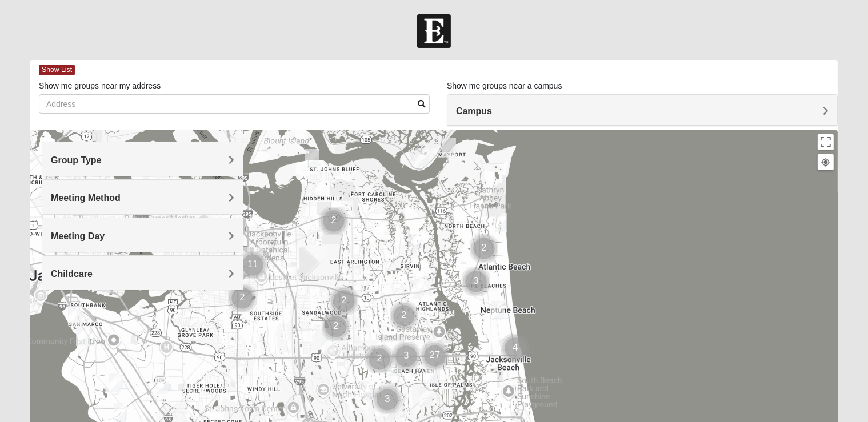
click at [222, 153] on div "Group Type" at bounding box center [142, 159] width 201 height 34
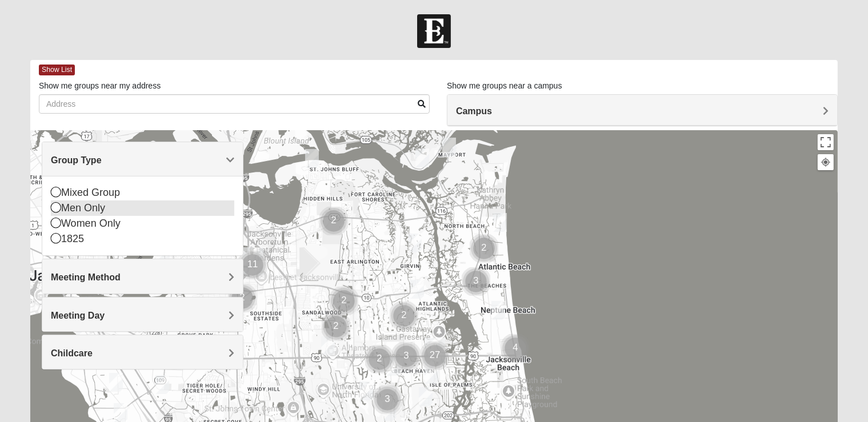
click at [73, 211] on div "Men Only" at bounding box center [142, 208] width 183 height 15
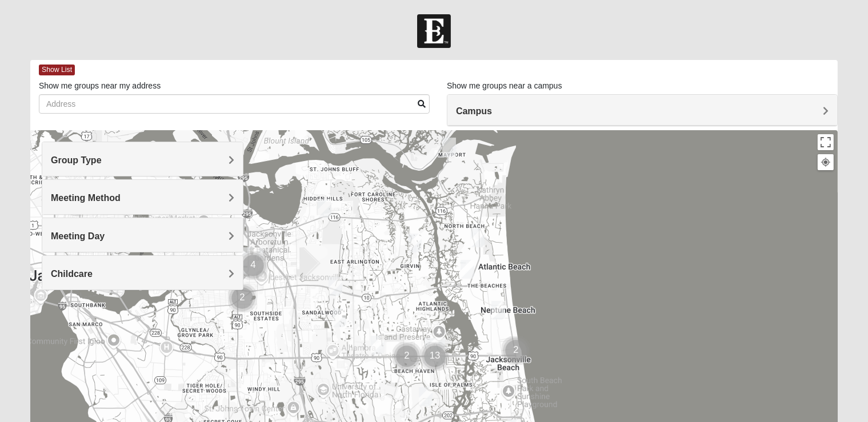
click at [182, 237] on h4 "Meeting Day" at bounding box center [142, 236] width 183 height 11
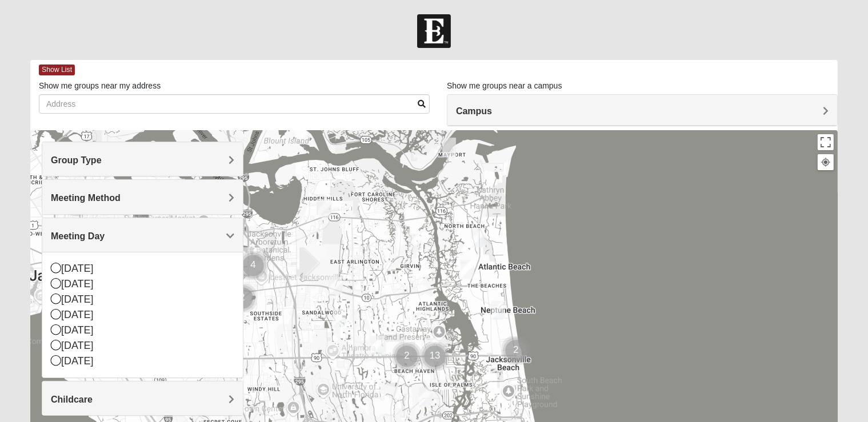
click at [182, 237] on h4 "Meeting Day" at bounding box center [142, 236] width 183 height 11
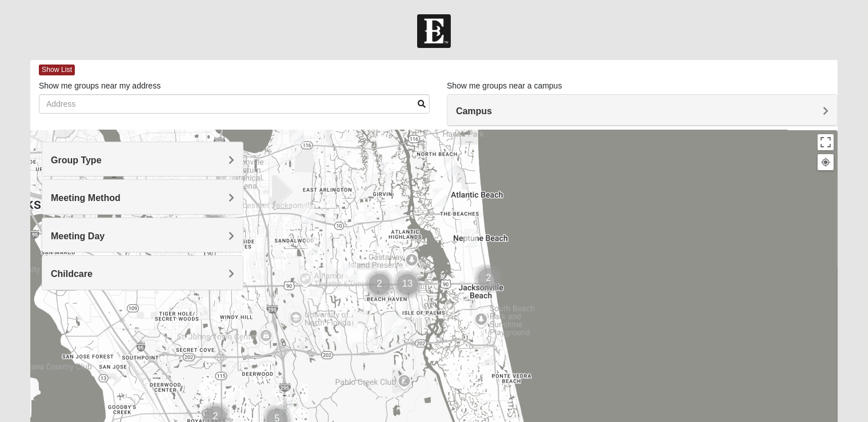
drag, startPoint x: 468, startPoint y: 292, endPoint x: 436, endPoint y: 203, distance: 94.7
click at [436, 203] on div at bounding box center [434, 358] width 808 height 457
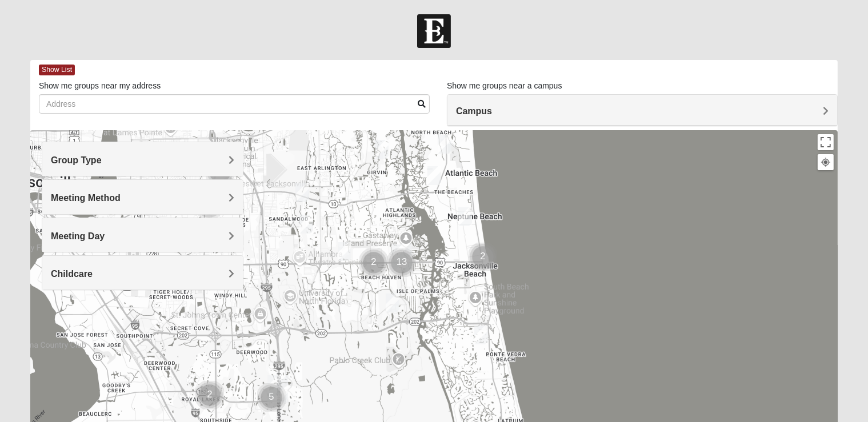
click at [397, 301] on img "Mens Schell 32224" at bounding box center [393, 303] width 14 height 19
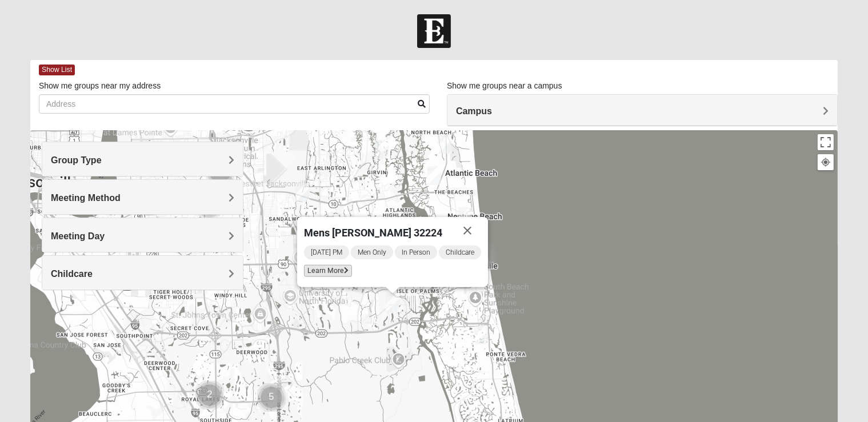
click at [344, 273] on span "Learn More" at bounding box center [328, 271] width 48 height 12
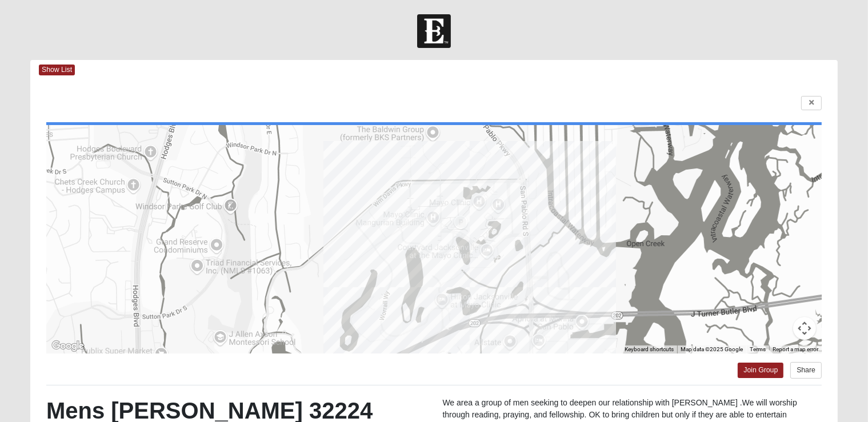
scroll to position [195, 0]
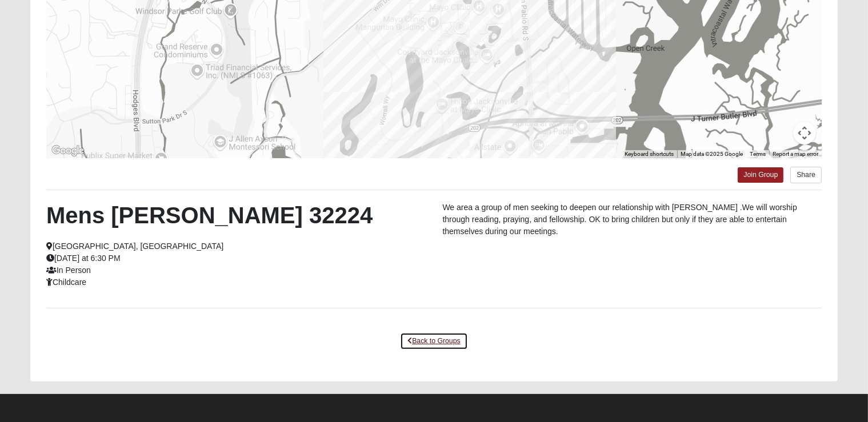
click at [424, 334] on link "Back to Groups" at bounding box center [433, 342] width 67 height 18
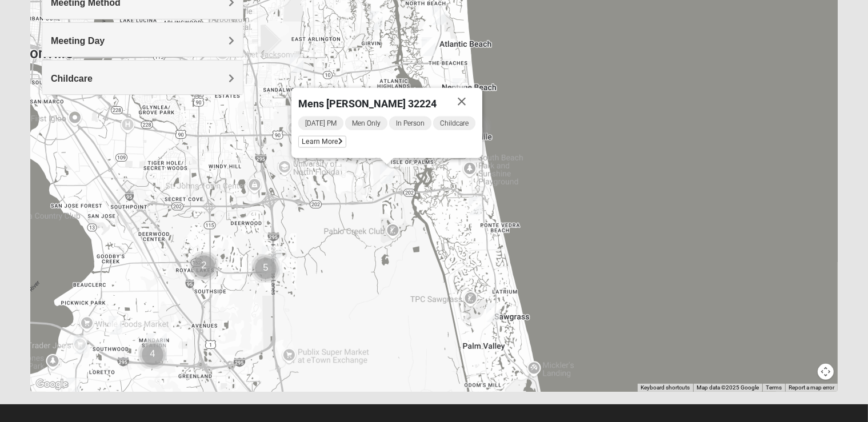
drag, startPoint x: 453, startPoint y: 145, endPoint x: 447, endPoint y: 215, distance: 70.5
click at [447, 215] on div "Mens [PERSON_NAME] 32224 [DATE] PM Men Only In Person Childcare Learn More" at bounding box center [434, 163] width 808 height 457
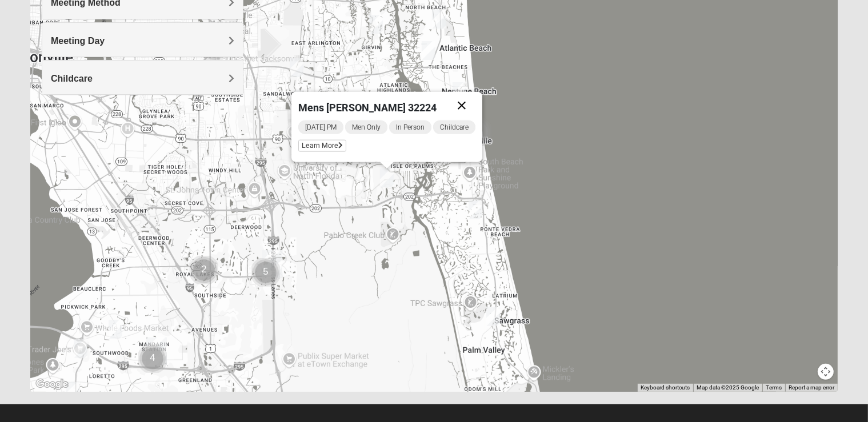
click at [464, 109] on button "Close" at bounding box center [461, 105] width 27 height 27
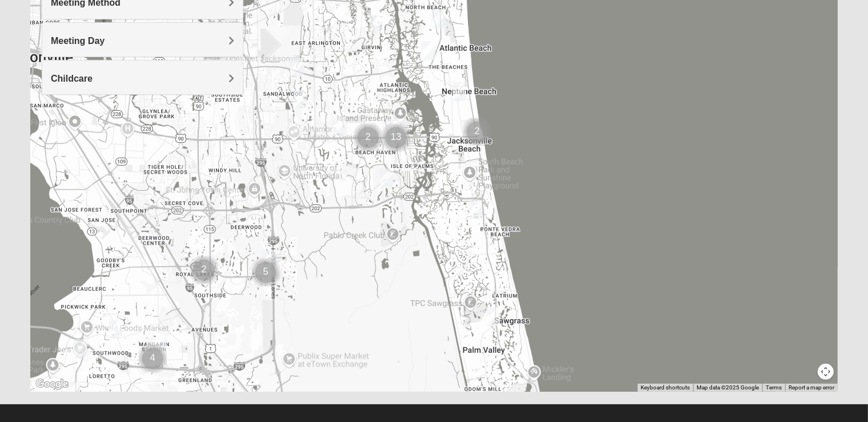
click at [460, 88] on img "Mens Coker 32250" at bounding box center [460, 91] width 14 height 19
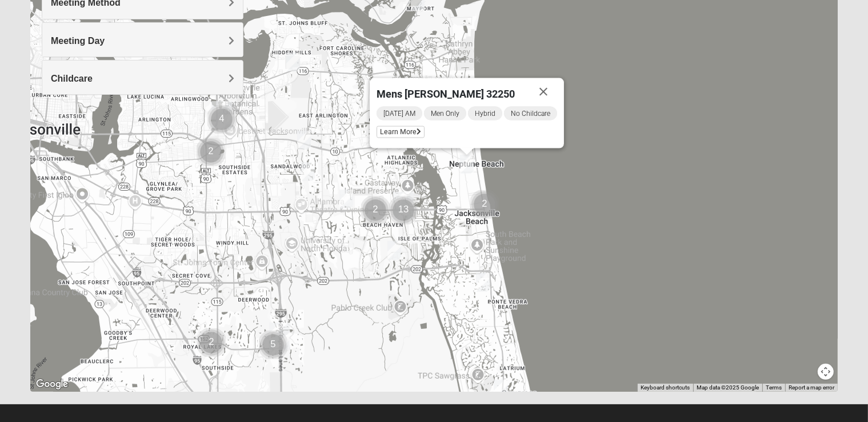
drag, startPoint x: 442, startPoint y: 115, endPoint x: 451, endPoint y: 188, distance: 73.7
click at [451, 188] on div "Mens [PERSON_NAME] 32250 [DATE] AM Men Only Hybrid No Childcare Learn More" at bounding box center [434, 163] width 808 height 457
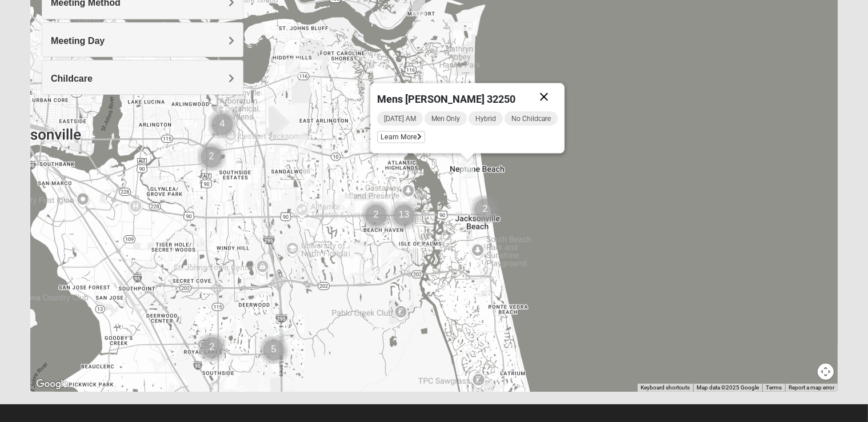
click at [543, 93] on button "Close" at bounding box center [543, 96] width 27 height 27
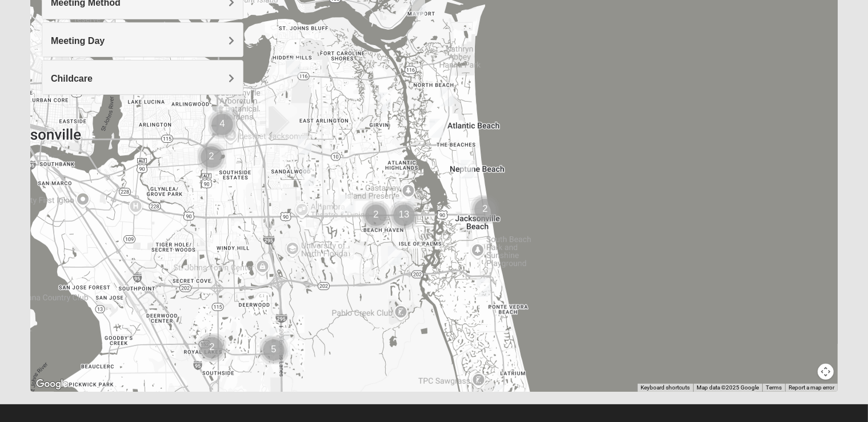
click at [420, 4] on img "Mens Dunckel 32233" at bounding box center [419, 6] width 14 height 19
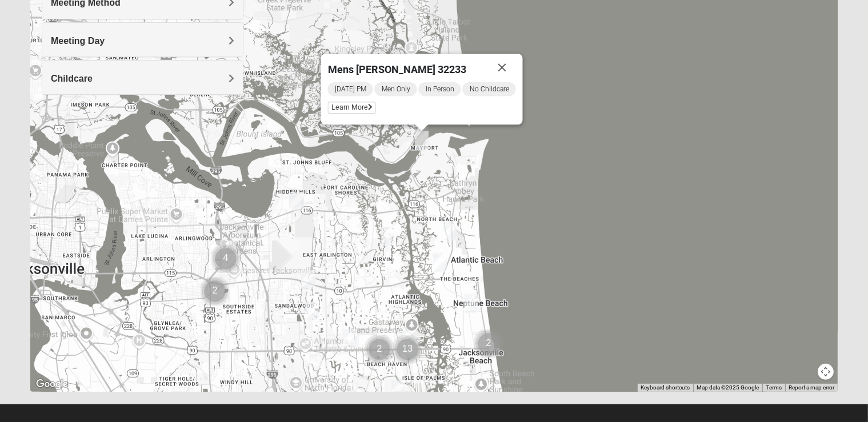
drag, startPoint x: 414, startPoint y: 149, endPoint x: 415, endPoint y: 179, distance: 30.3
click at [415, 179] on div "Mens [PERSON_NAME] 32233 [DATE] PM Men Only In Person No Childcare Learn More" at bounding box center [434, 163] width 808 height 457
click at [357, 106] on span "Learn More" at bounding box center [352, 108] width 48 height 12
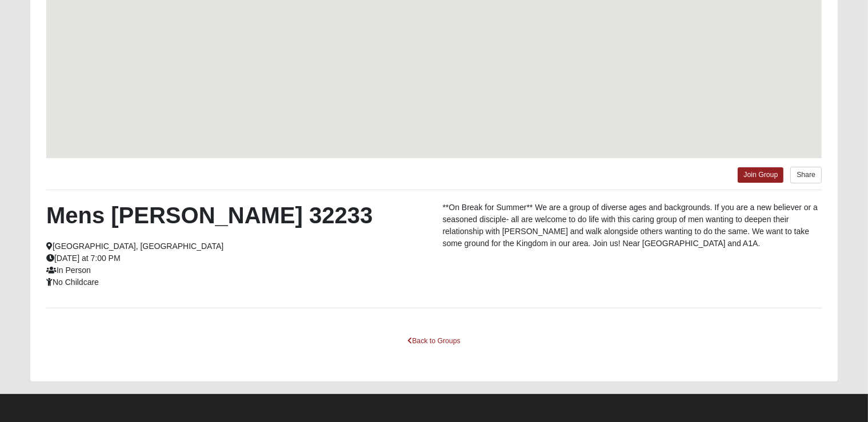
scroll to position [145, 0]
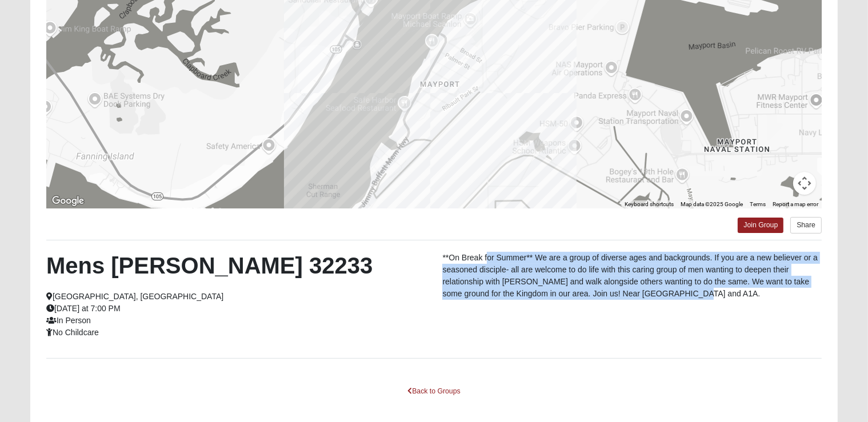
drag, startPoint x: 698, startPoint y: 294, endPoint x: 489, endPoint y: 255, distance: 212.8
click at [489, 255] on p "**On Break for Summer** We are a group of diverse ages and backgrounds. If you …" at bounding box center [632, 276] width 380 height 48
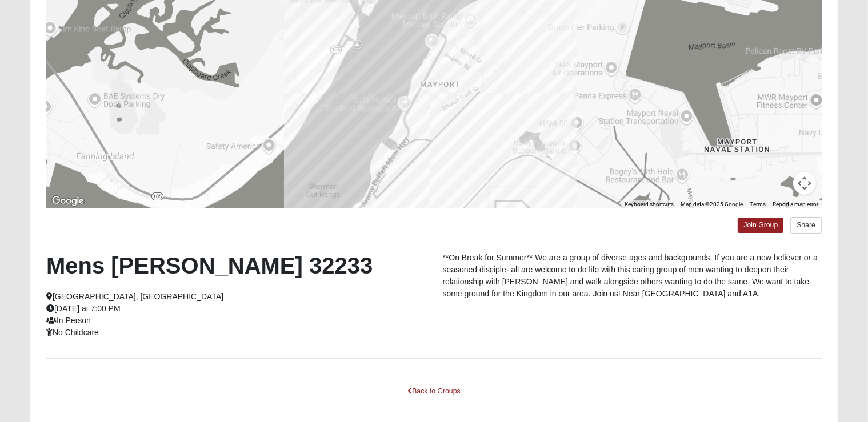
click at [492, 307] on div "Mens [PERSON_NAME] 32233 [GEOGRAPHIC_DATA], [GEOGRAPHIC_DATA] [DATE] at 7:00 PM…" at bounding box center [434, 299] width 793 height 95
click at [418, 392] on link "Back to Groups" at bounding box center [433, 392] width 67 height 18
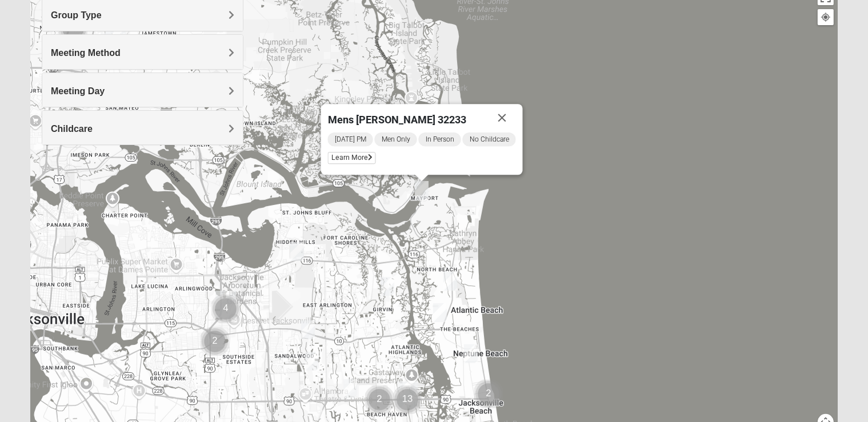
click at [450, 278] on img "Mens McCann 32233" at bounding box center [451, 281] width 14 height 19
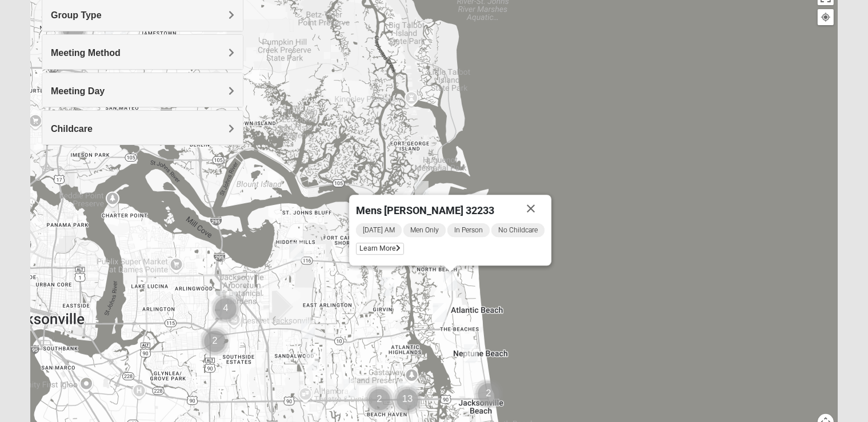
click at [443, 311] on img "Mens Boboc 32233" at bounding box center [440, 312] width 14 height 19
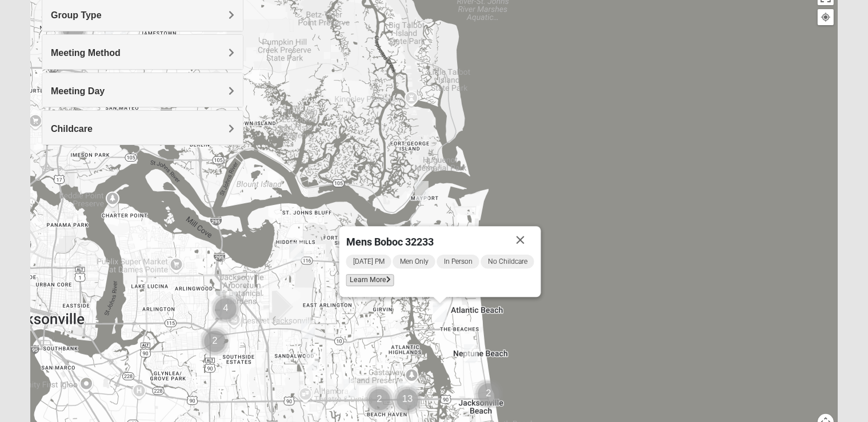
click at [381, 281] on span "Learn More" at bounding box center [370, 280] width 48 height 12
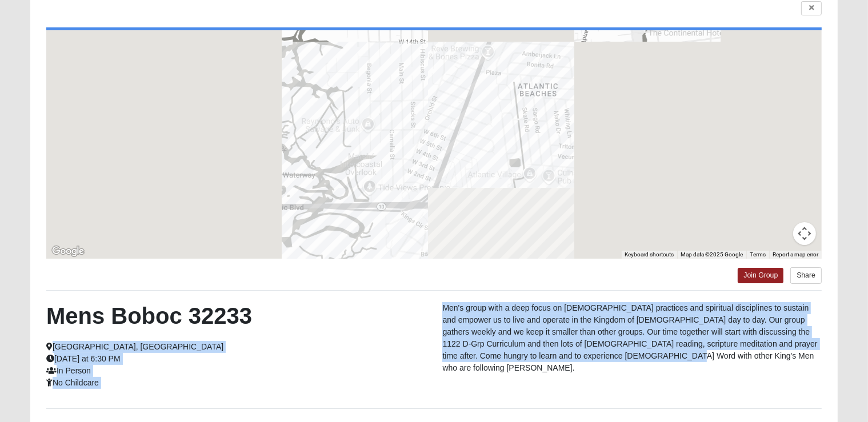
drag, startPoint x: 603, startPoint y: 358, endPoint x: 433, endPoint y: 313, distance: 176.1
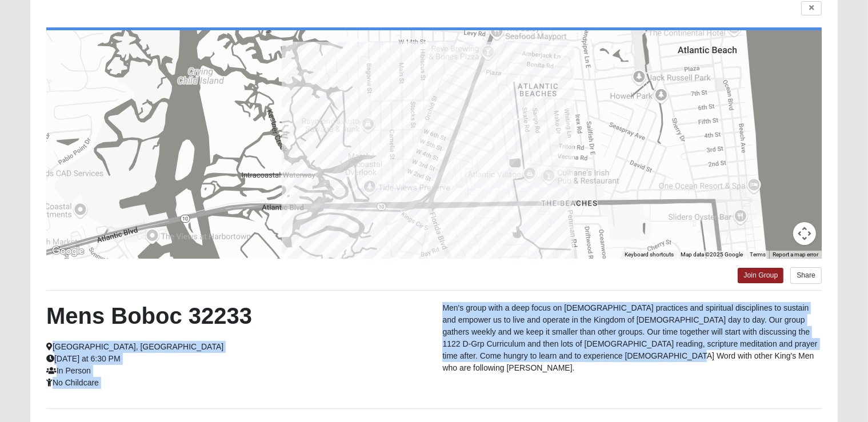
click at [433, 313] on div "Mens Boboc 32233 [GEOGRAPHIC_DATA], [GEOGRAPHIC_DATA] [DATE] at 6:30 PM In Pers…" at bounding box center [434, 349] width 793 height 95
click at [536, 350] on p "Men's group with a deep focus on [DEMOGRAPHIC_DATA] practices and spiritual dis…" at bounding box center [632, 338] width 380 height 72
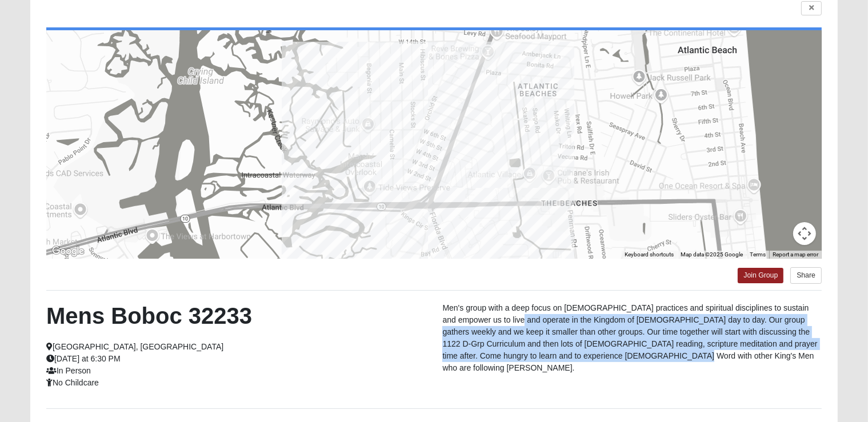
drag, startPoint x: 612, startPoint y: 357, endPoint x: 493, endPoint y: 325, distance: 122.6
click at [493, 325] on p "Men's group with a deep focus on [DEMOGRAPHIC_DATA] practices and spiritual dis…" at bounding box center [632, 338] width 380 height 72
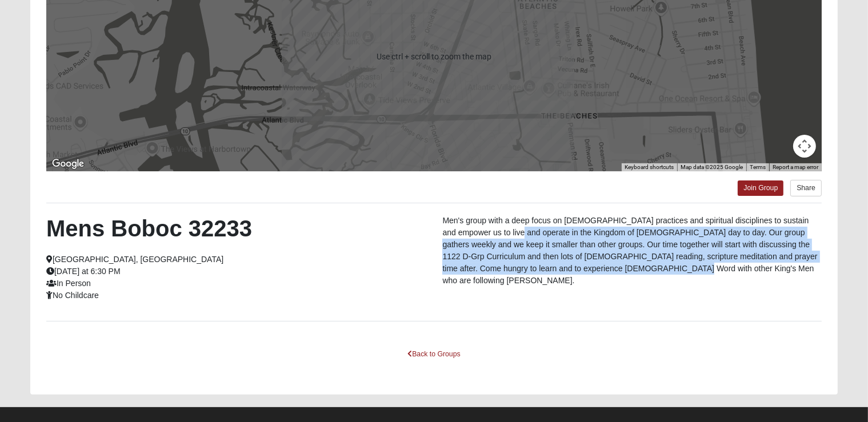
scroll to position [195, 0]
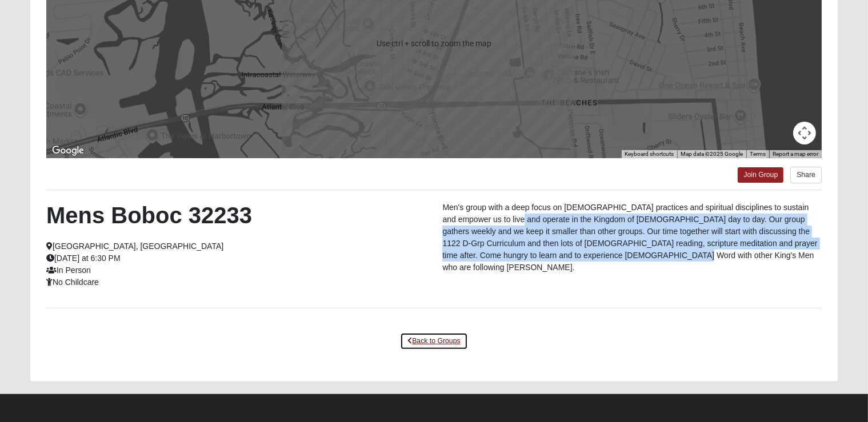
click at [420, 338] on link "Back to Groups" at bounding box center [433, 342] width 67 height 18
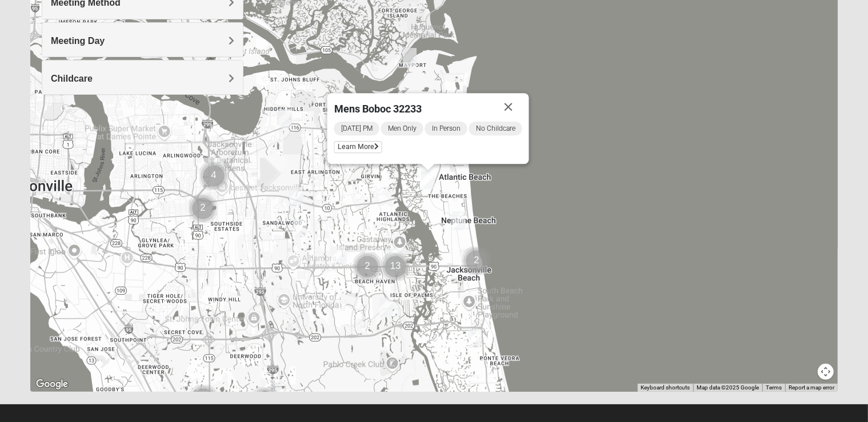
drag, startPoint x: 383, startPoint y: 289, endPoint x: 371, endPoint y: 211, distance: 78.1
click at [371, 211] on div "Mens Boboc 32233 [DATE] PM Men Only In Person No Childcare Learn More" at bounding box center [434, 163] width 808 height 457
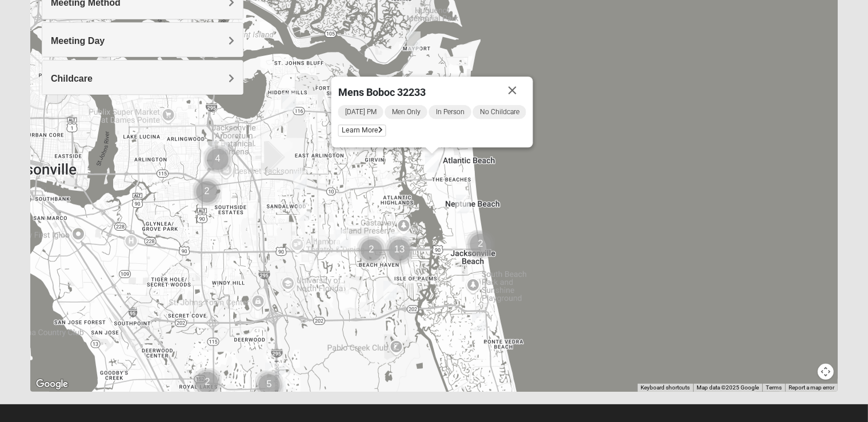
drag, startPoint x: 376, startPoint y: 347, endPoint x: 388, endPoint y: 326, distance: 24.8
click at [388, 326] on div "Mens Boboc 32233 [DATE] PM Men Only In Person No Childcare Learn More" at bounding box center [434, 163] width 808 height 457
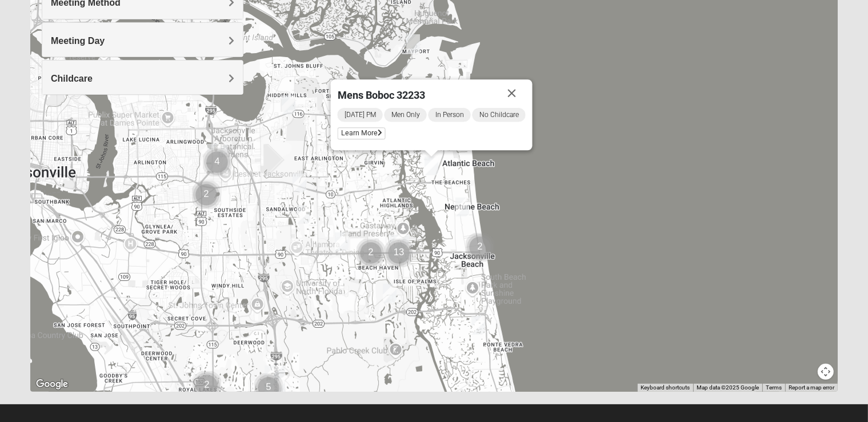
drag, startPoint x: 346, startPoint y: 287, endPoint x: 338, endPoint y: 304, distance: 18.4
click at [338, 304] on div "Mens Boboc 32233 [DATE] PM Men Only In Person No Childcare Learn More" at bounding box center [434, 163] width 808 height 457
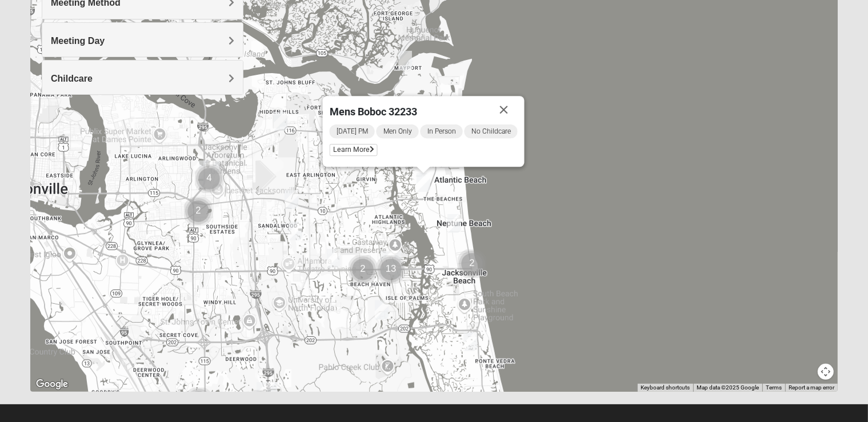
click at [456, 223] on img "Mens Coker 32250" at bounding box center [455, 223] width 14 height 19
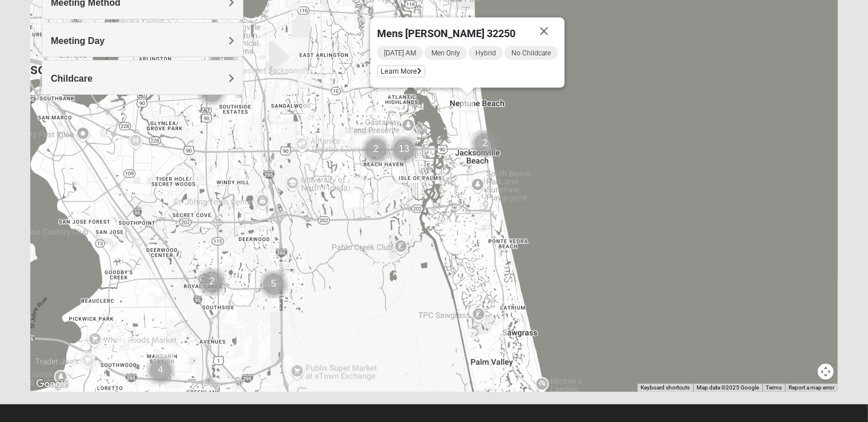
drag, startPoint x: 426, startPoint y: 324, endPoint x: 439, endPoint y: 202, distance: 123.0
click at [439, 202] on div "Mens [PERSON_NAME] 32250 [DATE] AM Men Only Hybrid No Childcare Learn More" at bounding box center [434, 163] width 808 height 457
click at [484, 221] on img "Mens Crescimanno 32082" at bounding box center [484, 222] width 14 height 19
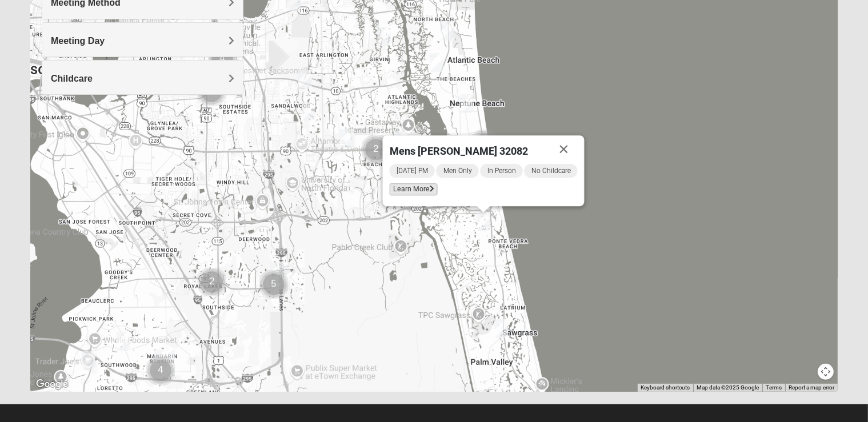
click at [415, 191] on span "Learn More" at bounding box center [414, 189] width 48 height 12
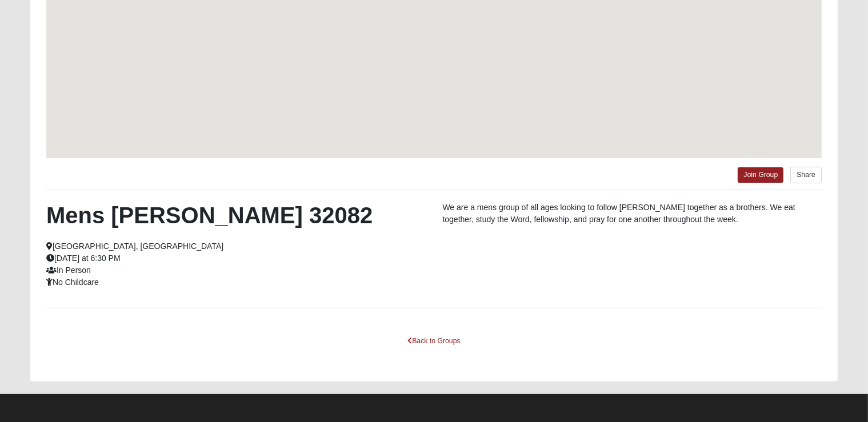
scroll to position [145, 0]
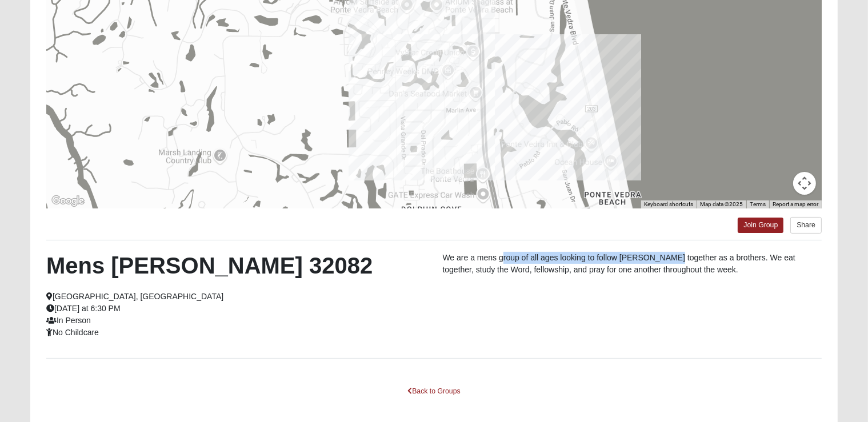
drag, startPoint x: 668, startPoint y: 262, endPoint x: 504, endPoint y: 251, distance: 164.9
click at [504, 252] on p "We are a mens group of all ages looking to follow [PERSON_NAME] together as a b…" at bounding box center [632, 264] width 380 height 24
click at [510, 272] on p "We are a mens group of all ages looking to follow [PERSON_NAME] together as a b…" at bounding box center [632, 264] width 380 height 24
click at [424, 388] on link "Back to Groups" at bounding box center [433, 392] width 67 height 18
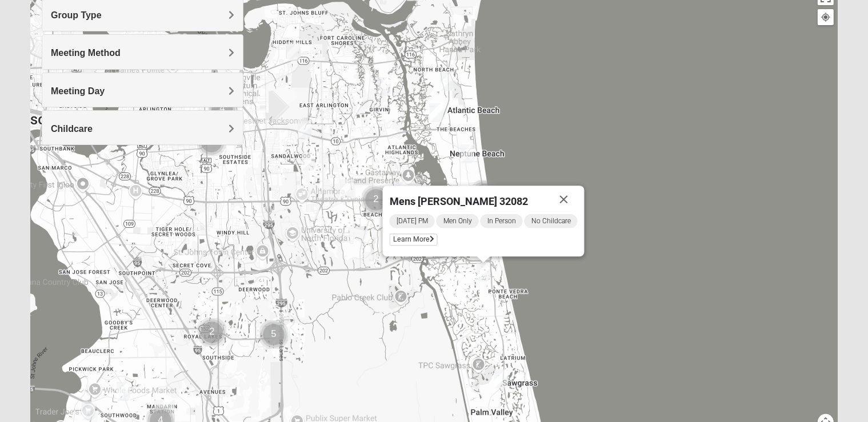
drag, startPoint x: 476, startPoint y: 365, endPoint x: 466, endPoint y: 305, distance: 60.2
click at [466, 305] on div "Mens [PERSON_NAME] 32082 [DATE] PM Men Only In Person No Childcare Learn More" at bounding box center [434, 213] width 808 height 457
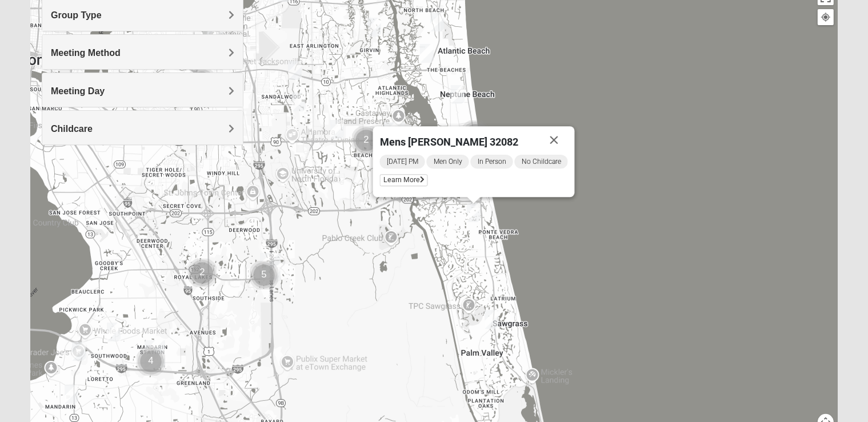
click at [492, 321] on img "Mens Sopchak 32082" at bounding box center [492, 319] width 14 height 19
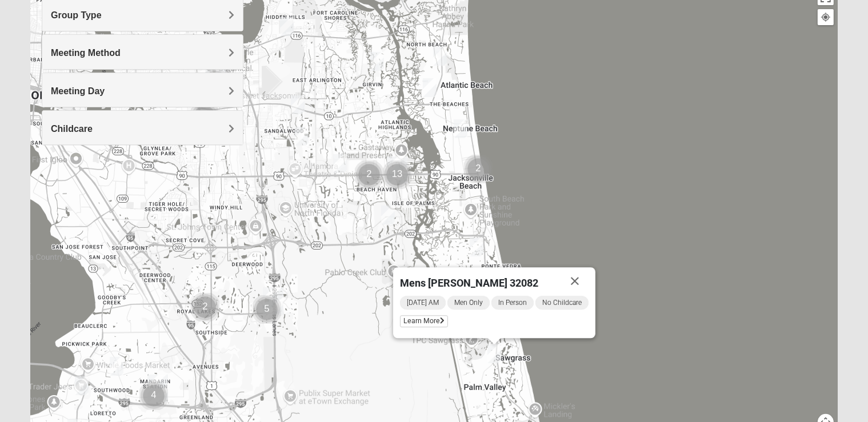
drag, startPoint x: 311, startPoint y: 189, endPoint x: 314, endPoint y: 225, distance: 36.2
click at [314, 225] on div "Mens [PERSON_NAME] 32082 [DATE] AM Men Only In Person No Childcare Learn More" at bounding box center [434, 213] width 808 height 457
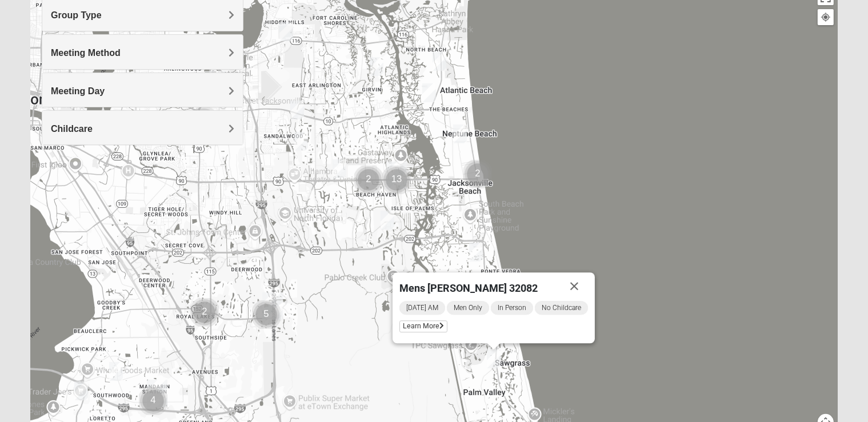
click at [338, 172] on img "Mens Hamilton 32250" at bounding box center [340, 168] width 14 height 19
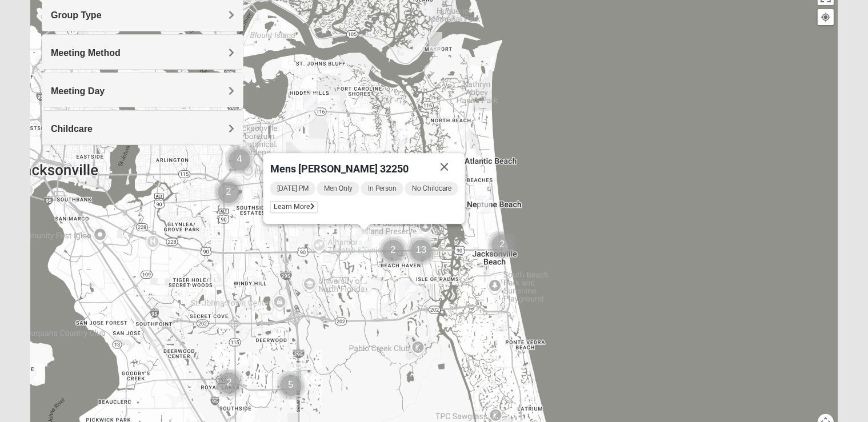
drag, startPoint x: 326, startPoint y: 225, endPoint x: 355, endPoint y: 297, distance: 77.7
click at [355, 297] on div "Mens [PERSON_NAME] 32250 [DATE] PM Men Only In Person No Childcare Learn More" at bounding box center [434, 213] width 808 height 457
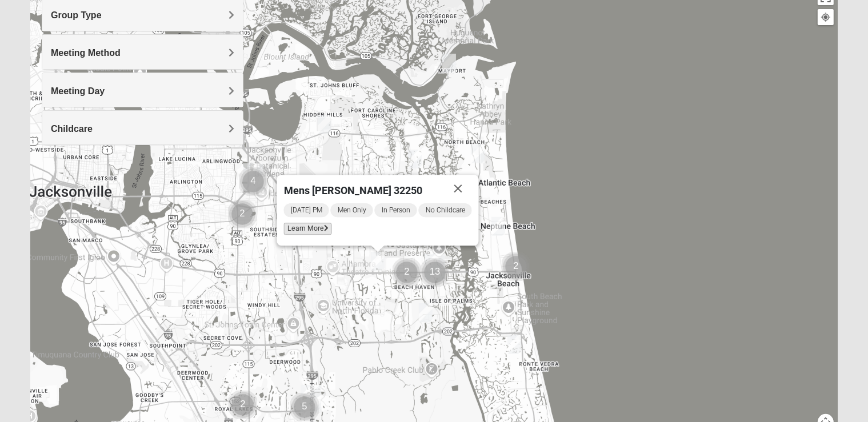
click at [314, 226] on span "Learn More" at bounding box center [308, 229] width 48 height 12
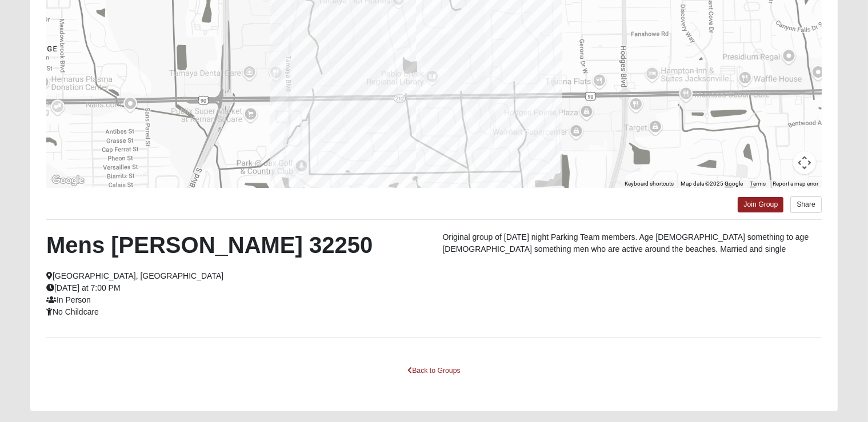
scroll to position [195, 0]
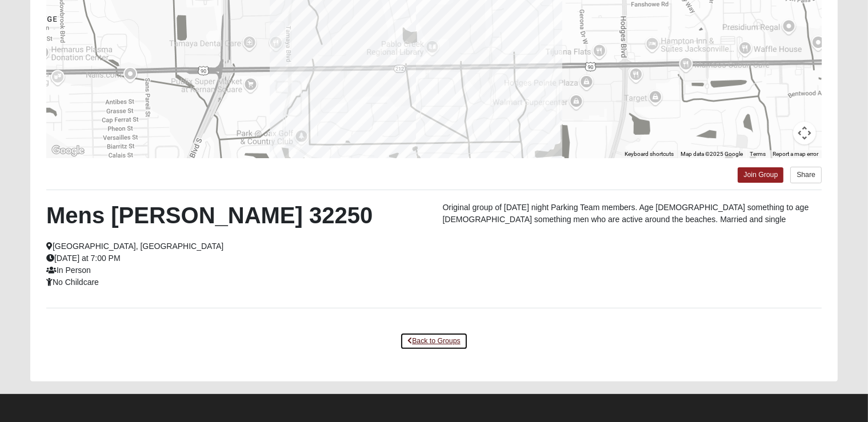
click at [434, 342] on link "Back to Groups" at bounding box center [433, 342] width 67 height 18
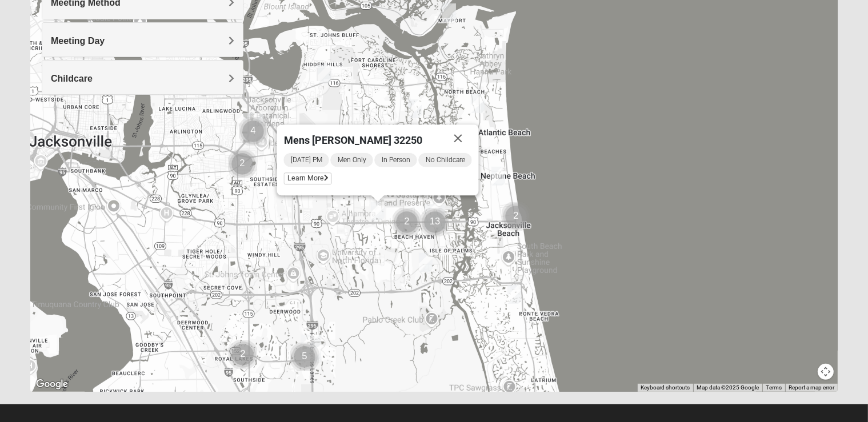
click at [427, 269] on img "Mens Schell 32224" at bounding box center [426, 262] width 14 height 19
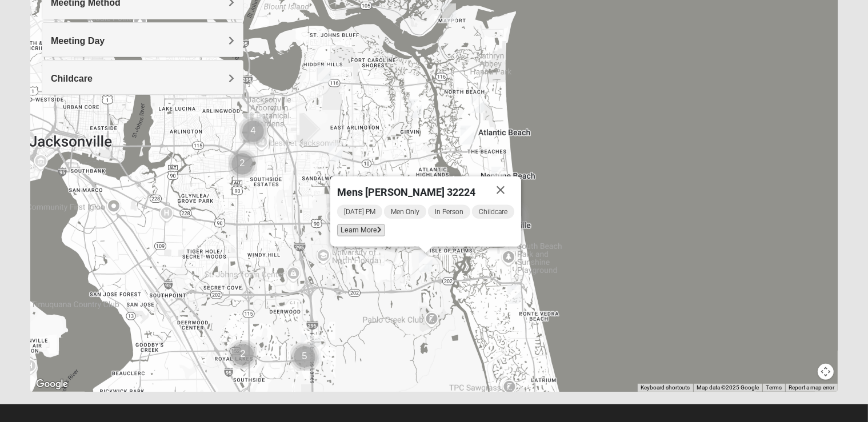
click at [369, 233] on span "Learn More" at bounding box center [361, 231] width 48 height 12
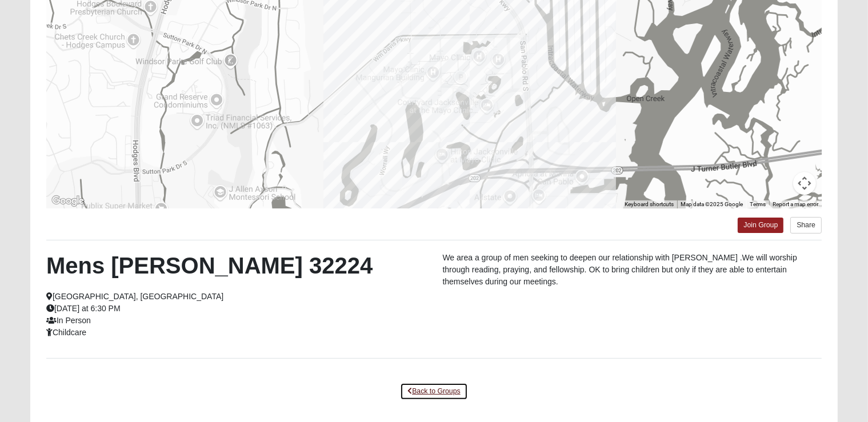
click at [428, 394] on link "Back to Groups" at bounding box center [433, 392] width 67 height 18
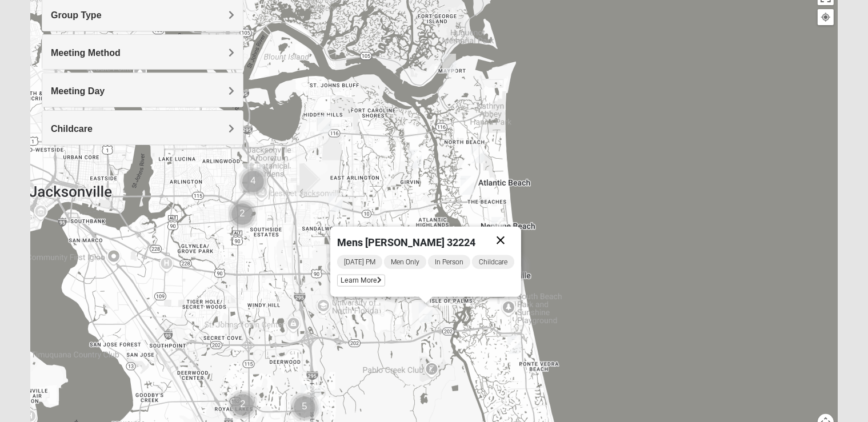
click at [502, 233] on button "Close" at bounding box center [500, 240] width 27 height 27
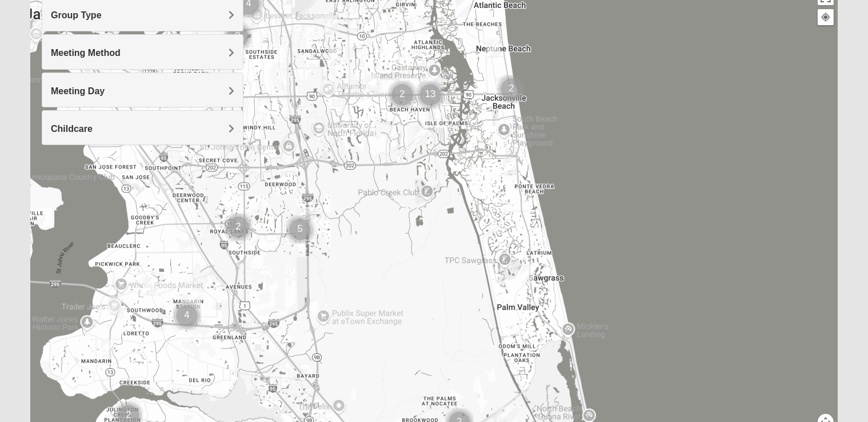
drag, startPoint x: 387, startPoint y: 312, endPoint x: 383, endPoint y: 131, distance: 181.2
click at [383, 131] on div at bounding box center [434, 213] width 808 height 457
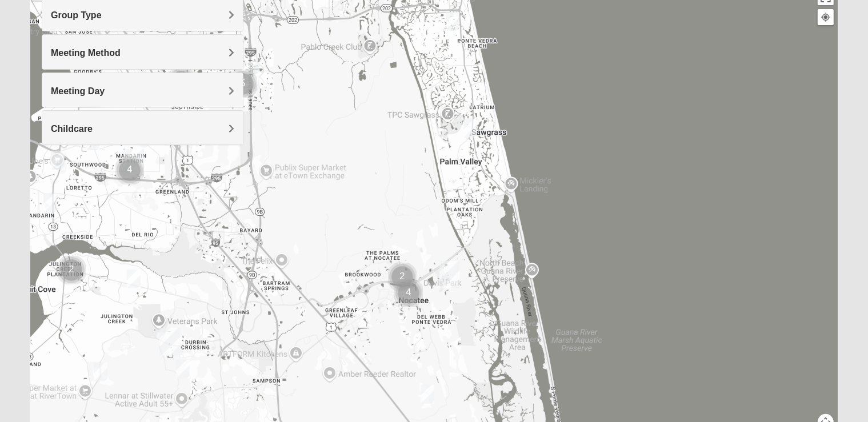
drag, startPoint x: 478, startPoint y: 245, endPoint x: 436, endPoint y: 149, distance: 104.2
click at [436, 149] on div at bounding box center [434, 213] width 808 height 457
click at [423, 393] on img "Mens Mountford 32081" at bounding box center [428, 394] width 14 height 19
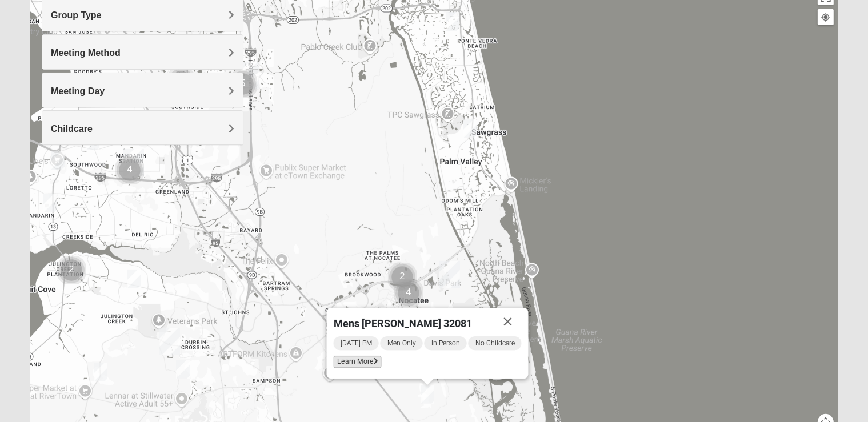
click at [358, 362] on span "Learn More" at bounding box center [358, 362] width 48 height 12
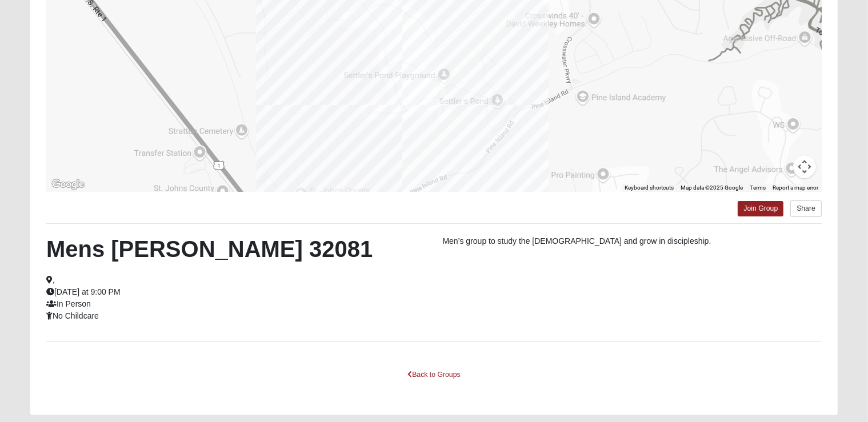
scroll to position [195, 0]
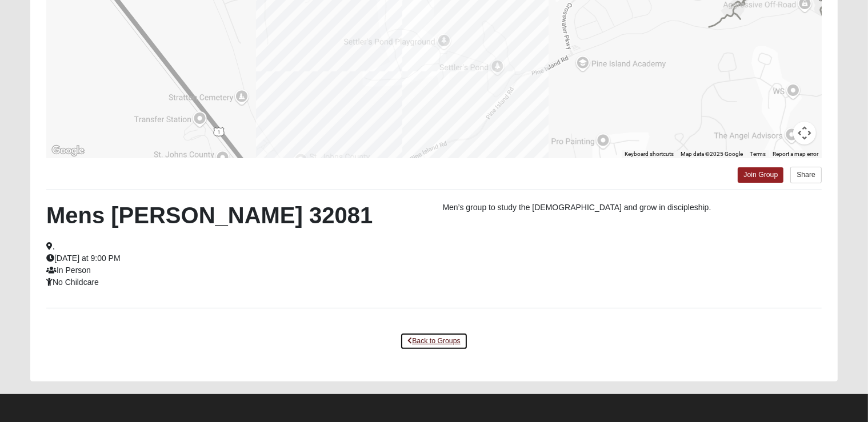
click at [433, 343] on link "Back to Groups" at bounding box center [433, 342] width 67 height 18
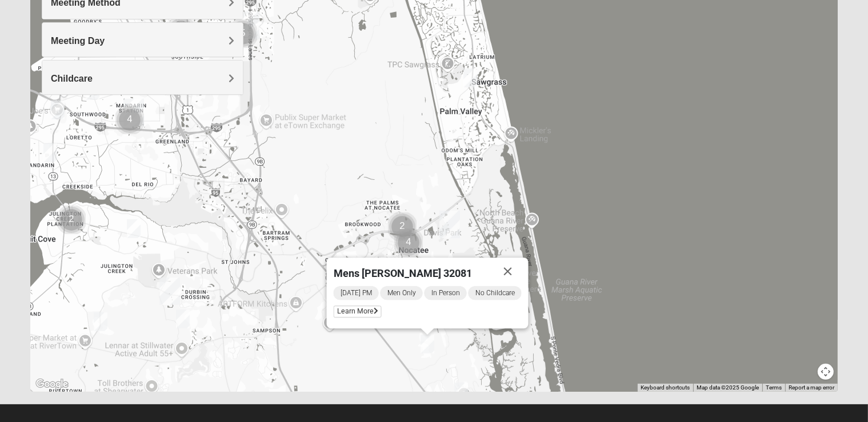
click at [183, 322] on img "Mens McClafferty 32095" at bounding box center [183, 319] width 14 height 19
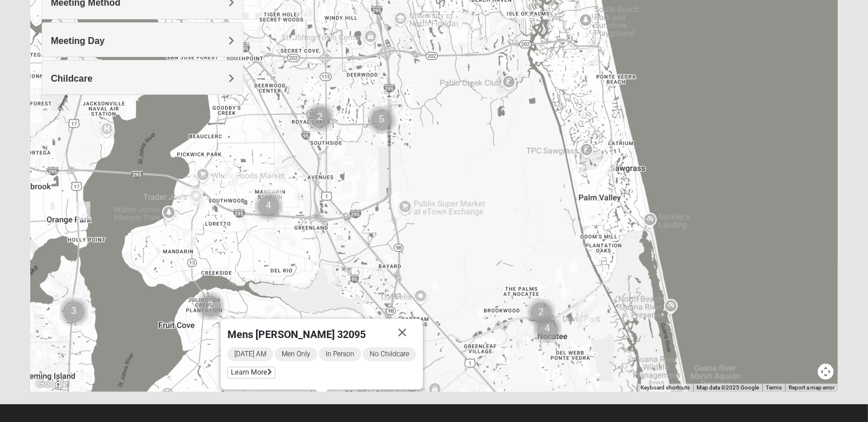
drag, startPoint x: 302, startPoint y: 202, endPoint x: 442, endPoint y: 289, distance: 165.0
click at [442, 289] on div "Mens [PERSON_NAME] 32095 [DATE] AM Men Only In Person No Childcare Learn More" at bounding box center [434, 163] width 808 height 457
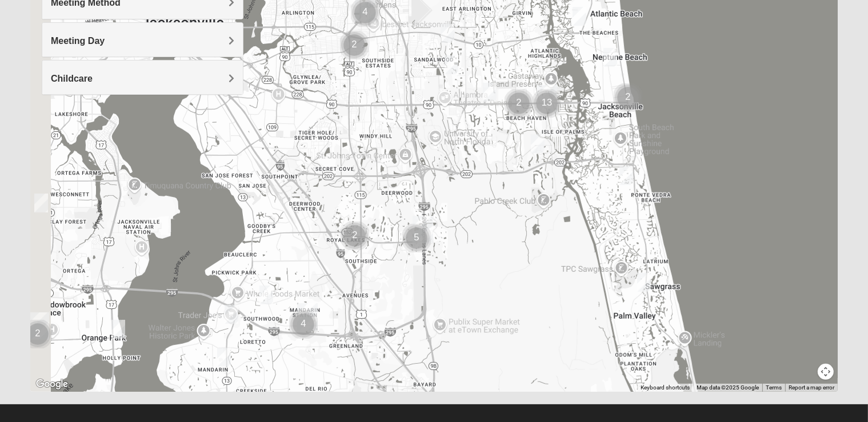
drag, startPoint x: 376, startPoint y: 160, endPoint x: 416, endPoint y: 297, distance: 142.3
click at [416, 297] on div "Mens [PERSON_NAME] 32095 [DATE] AM Men Only In Person No Childcare Learn More" at bounding box center [434, 163] width 808 height 457
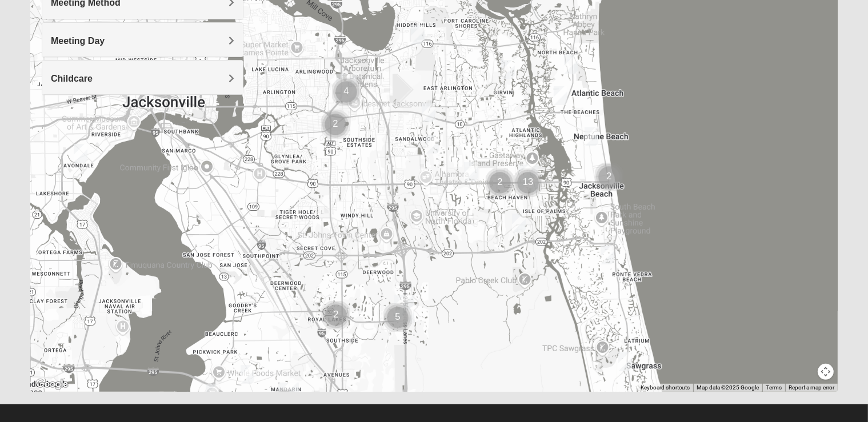
drag, startPoint x: 498, startPoint y: 197, endPoint x: 489, endPoint y: 172, distance: 26.2
click at [454, 324] on div "Mens [PERSON_NAME] 32095 [DATE] AM Men Only In Person No Childcare Learn More" at bounding box center [434, 163] width 808 height 457
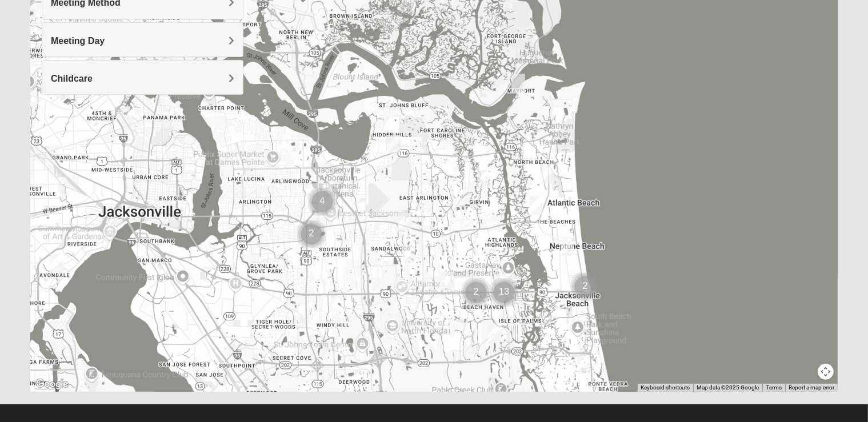
drag, startPoint x: 485, startPoint y: 132, endPoint x: 462, endPoint y: 239, distance: 109.2
click at [462, 239] on div "Mens [PERSON_NAME] 32095 [DATE] AM Men Only In Person No Childcare Learn More" at bounding box center [434, 163] width 808 height 457
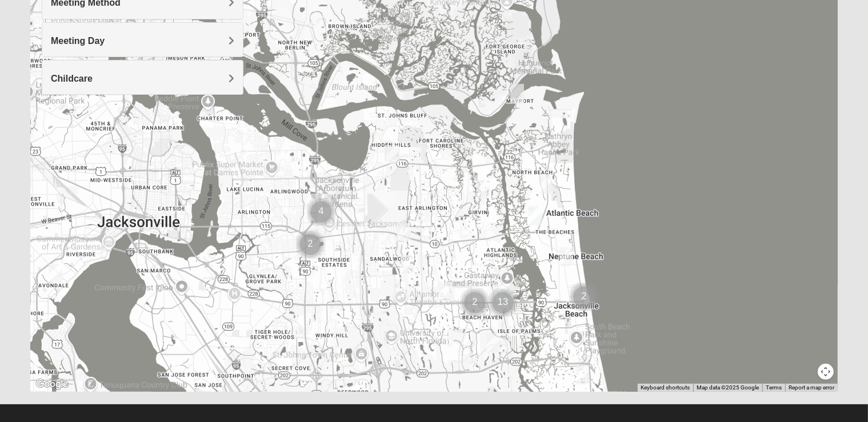
click at [479, 190] on img "Mens Fuller 32225" at bounding box center [483, 189] width 14 height 19
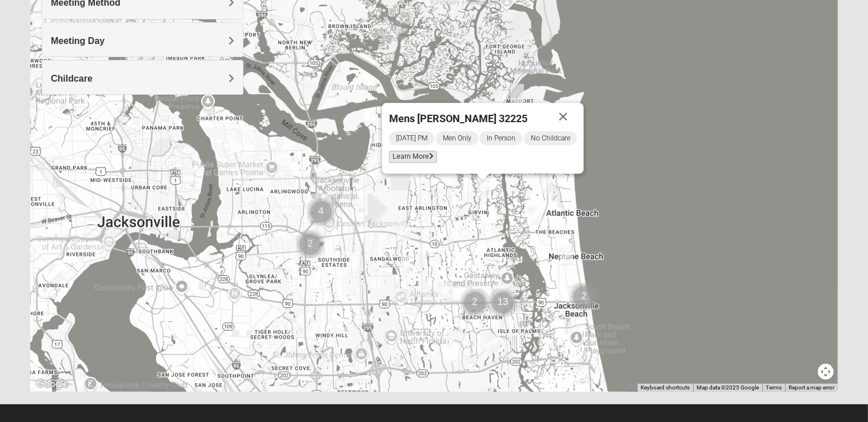
click at [427, 161] on span "Learn More" at bounding box center [413, 157] width 48 height 12
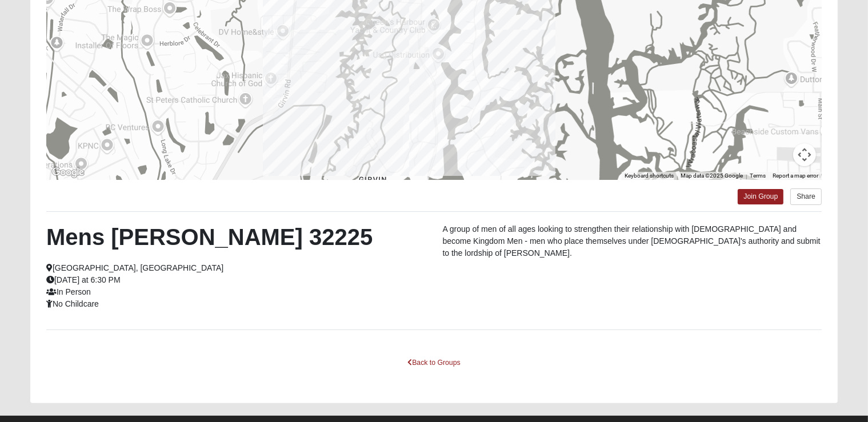
scroll to position [175, 0]
